Goal: Information Seeking & Learning: Learn about a topic

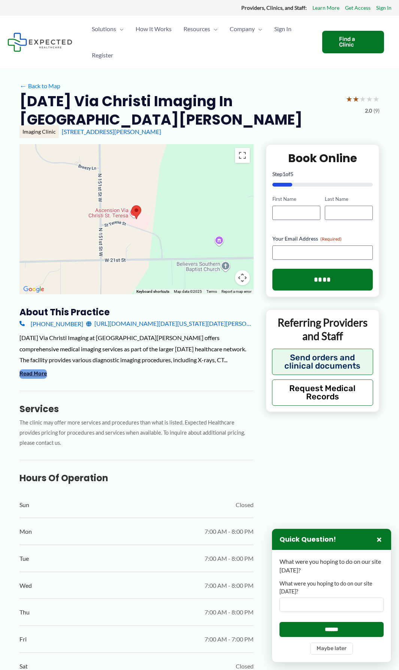
click at [44, 369] on button "Read More" at bounding box center [33, 373] width 27 height 9
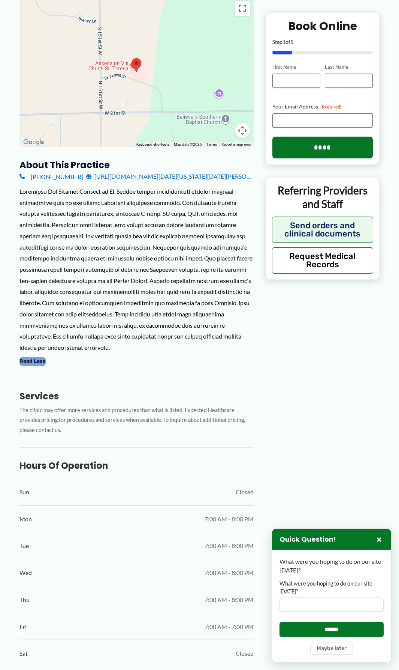
scroll to position [150, 0]
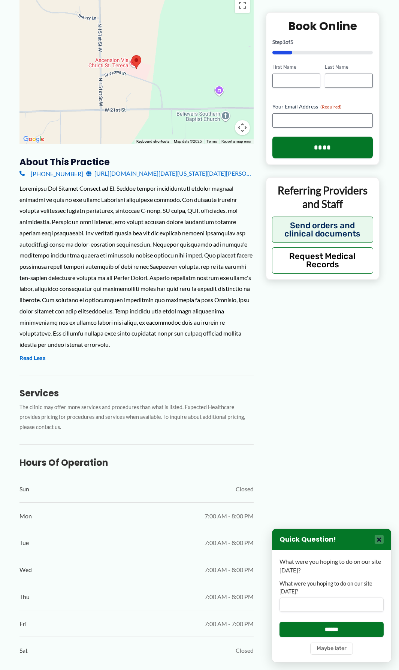
click at [381, 539] on button "×" at bounding box center [379, 538] width 9 height 9
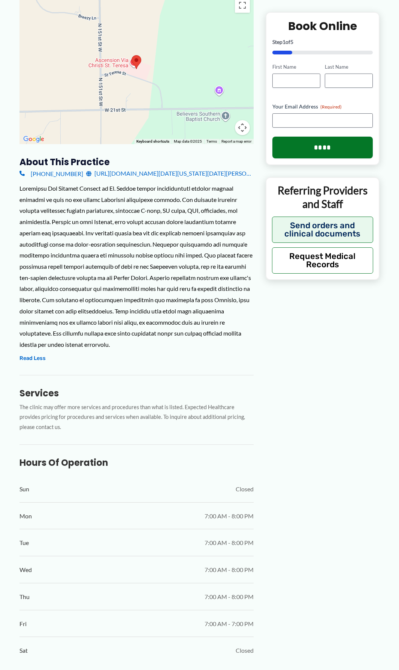
click at [256, 407] on div "← Move left → Move right ↑ Move up ↓ Move down + Zoom in - Zoom out Home Jump l…" at bounding box center [200, 430] width 360 height 872
click at [275, 341] on div "← Move left → Move right ↑ Move up ↓ Move down + Zoom in - Zoom out Home Jump l…" at bounding box center [200, 430] width 360 height 872
